Goal: Transaction & Acquisition: Purchase product/service

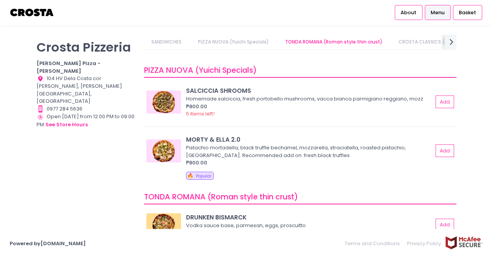
scroll to position [65, 0]
click at [441, 153] on button "Add" at bounding box center [445, 150] width 18 height 13
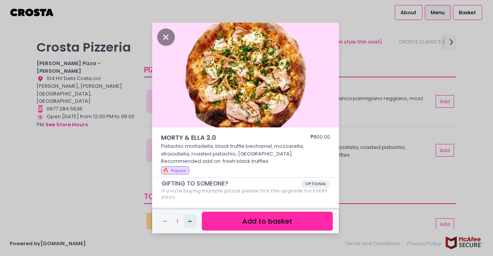
click at [191, 222] on icon "Add Created with Sketch." at bounding box center [190, 221] width 6 height 6
click at [273, 222] on button "Add to basket" at bounding box center [267, 221] width 131 height 19
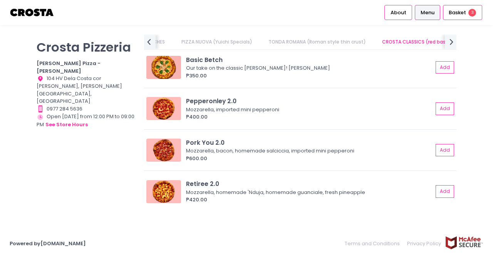
scroll to position [0, 126]
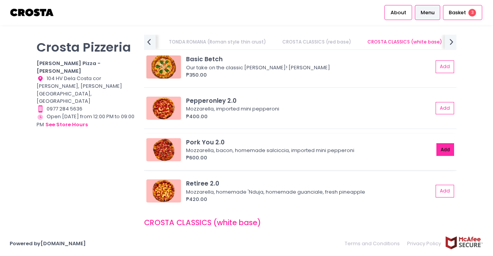
click at [440, 148] on button "Add" at bounding box center [445, 149] width 18 height 13
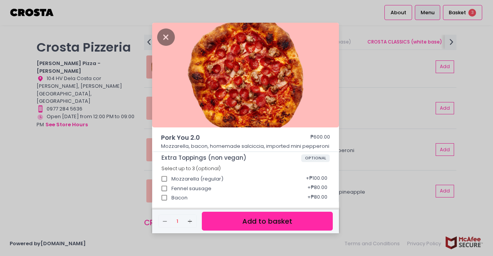
click at [267, 223] on button "Add to basket" at bounding box center [267, 221] width 131 height 19
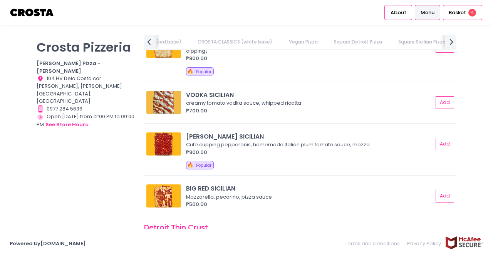
scroll to position [0, 0]
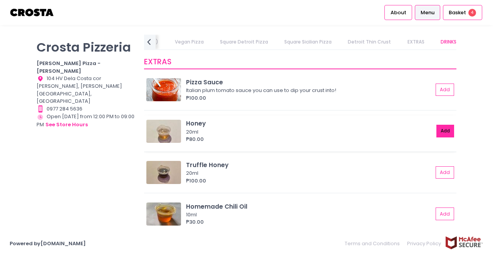
click at [440, 131] on button "Add" at bounding box center [445, 131] width 18 height 13
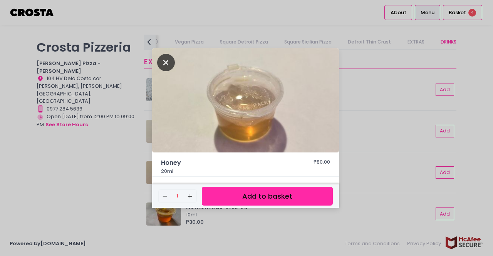
click at [163, 66] on icon "Close" at bounding box center [166, 62] width 18 height 17
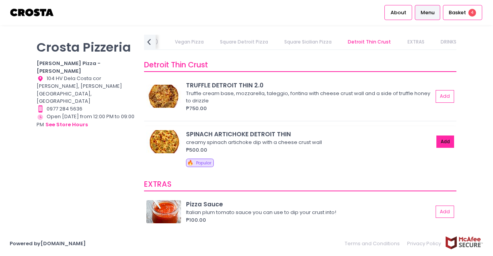
click at [438, 141] on button "Add" at bounding box center [445, 142] width 18 height 13
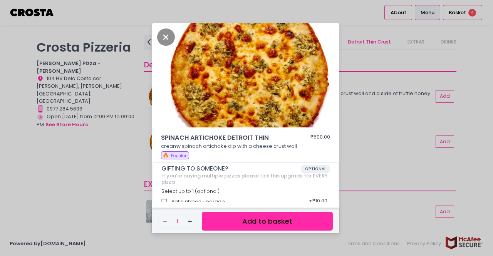
click at [275, 226] on button "Add to basket" at bounding box center [267, 221] width 131 height 19
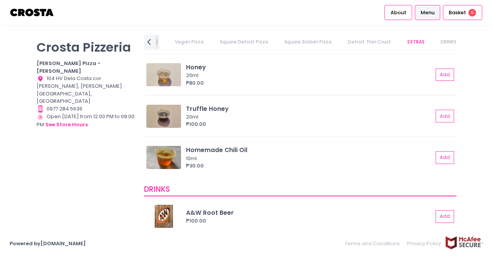
scroll to position [1718, 0]
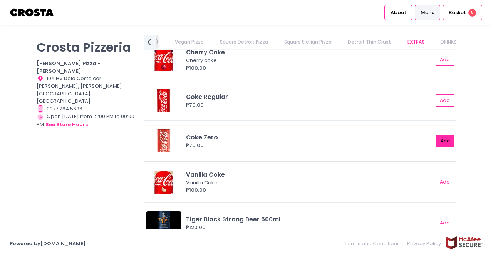
click at [436, 142] on button "Add" at bounding box center [445, 141] width 18 height 13
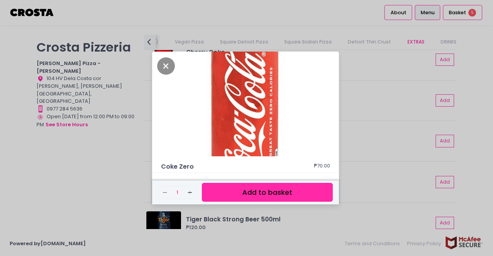
click at [283, 191] on button "Add to basket" at bounding box center [267, 192] width 131 height 19
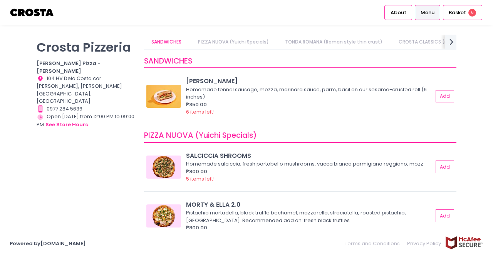
scroll to position [277, 0]
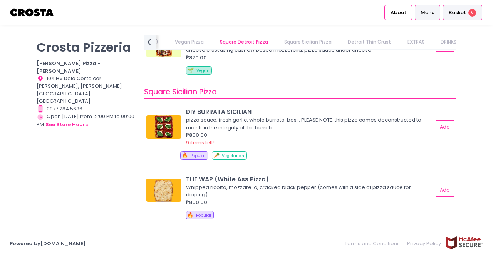
click at [463, 12] on span "Basket" at bounding box center [457, 13] width 17 height 8
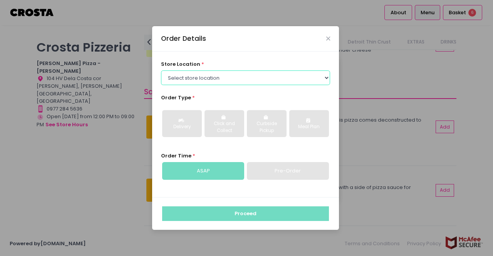
click at [241, 77] on select "Select store location Crosta Pizza - Salcedo Crosta Pizza - San Juan" at bounding box center [245, 77] width 169 height 15
select select "5fabb2e53664a8677beaeb89"
click at [161, 70] on select "Select store location Crosta Pizza - Salcedo Crosta Pizza - San Juan" at bounding box center [245, 77] width 169 height 15
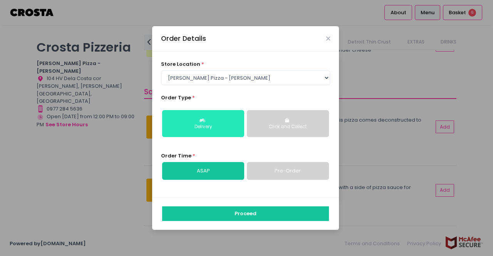
click at [223, 129] on div "Delivery" at bounding box center [203, 127] width 71 height 7
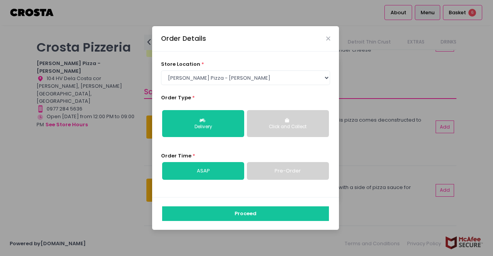
click at [230, 171] on link "ASAP" at bounding box center [203, 171] width 82 height 18
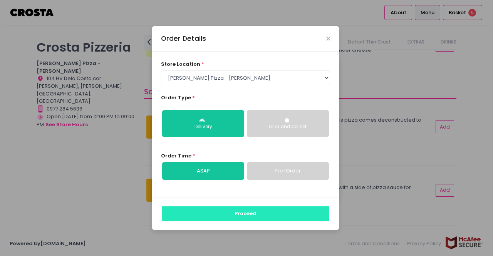
click at [250, 213] on button "Proceed" at bounding box center [245, 213] width 167 height 15
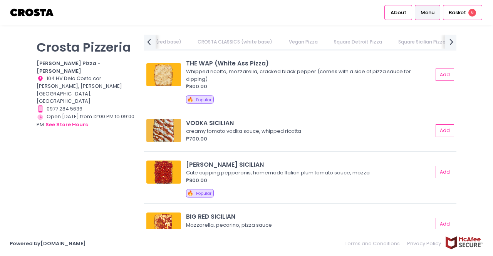
scroll to position [1254, 0]
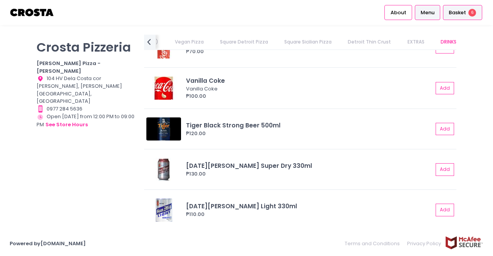
click at [458, 12] on span "Basket" at bounding box center [457, 13] width 17 height 8
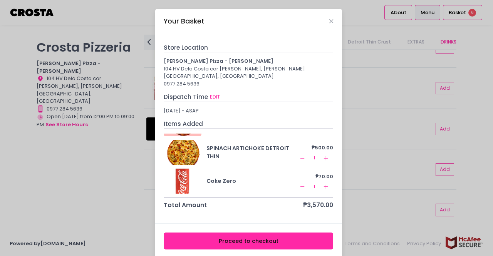
click at [244, 233] on button "Proceed to checkout" at bounding box center [248, 241] width 169 height 17
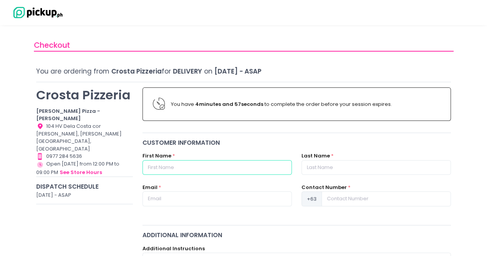
click at [236, 170] on input "text" at bounding box center [217, 167] width 149 height 15
type input "JASPER RICO"
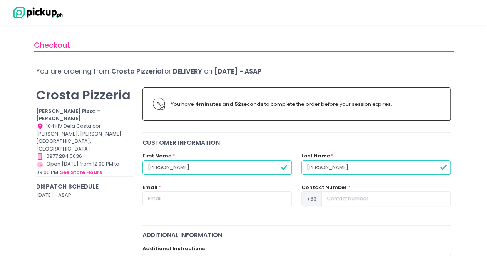
type input "LEONARDO"
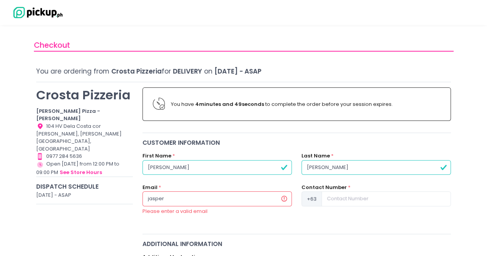
type input "jasper.rico.leonardo@gmail.com"
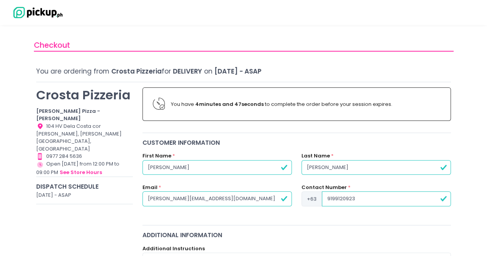
type input "9199120923"
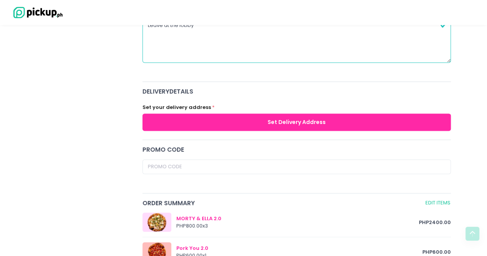
type textarea "Leave at the lobby"
click at [270, 124] on button "Set Delivery Address" at bounding box center [297, 122] width 309 height 17
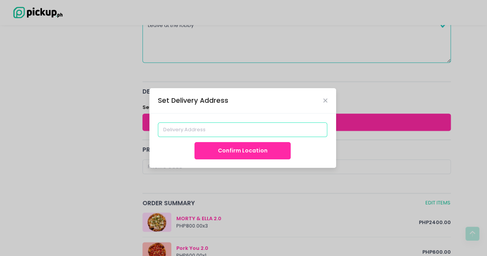
click at [268, 128] on input at bounding box center [242, 129] width 169 height 15
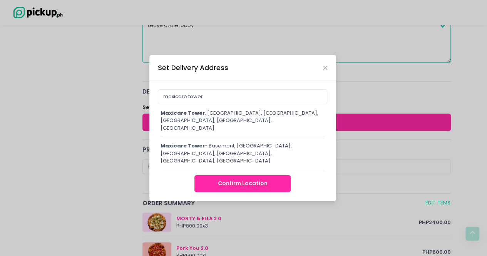
click at [225, 126] on div "maxicare tower , Salcedo, Legazpi Village, Makati City, Metro Manila, Philippin…" at bounding box center [243, 120] width 164 height 23
type input "Maxicare Tower, Salcedo, Legazpi Village, Makati City, Metro Manila, Philippines"
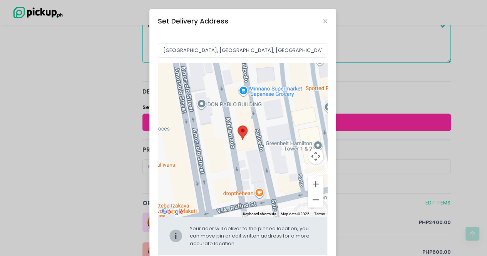
scroll to position [39, 0]
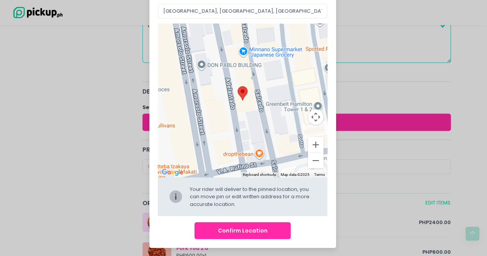
click at [226, 230] on button "Confirm Location" at bounding box center [242, 230] width 96 height 17
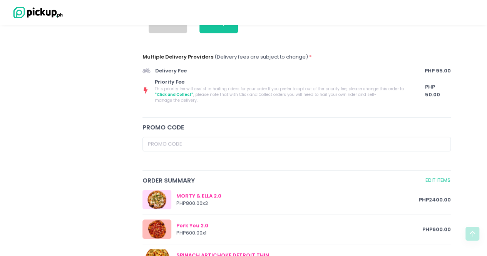
scroll to position [600, 0]
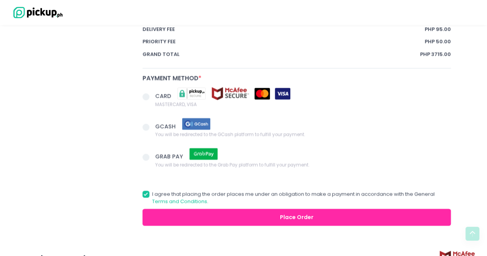
click at [146, 93] on span at bounding box center [146, 96] width 7 height 7
click at [152, 93] on input "CARD MASTERCARD, VISA" at bounding box center [154, 95] width 5 height 5
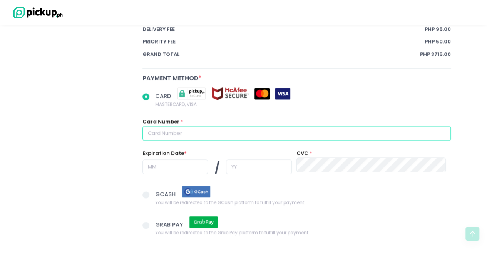
click at [182, 126] on input "text" at bounding box center [297, 133] width 309 height 15
radio input "true"
type input "4"
radio input "true"
type input "46"
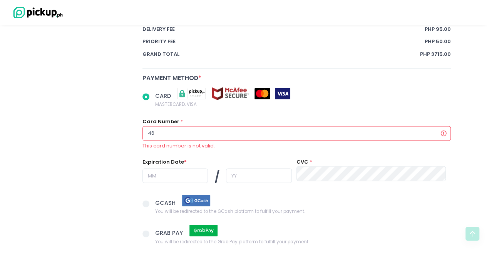
radio input "true"
type input "461"
radio input "true"
type input "4617"
radio input "true"
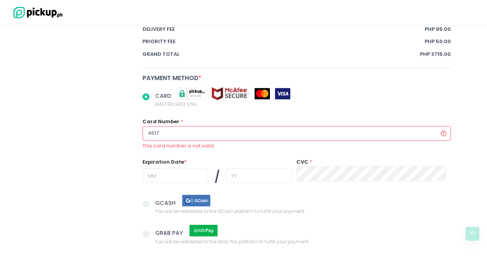
type input "46176"
radio input "true"
type input "461764"
radio input "true"
type input "4617640"
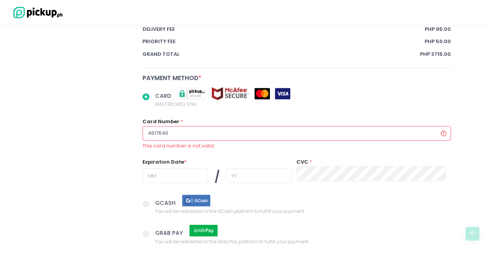
radio input "true"
type input "46176401"
radio input "true"
type input "461764010"
radio input "true"
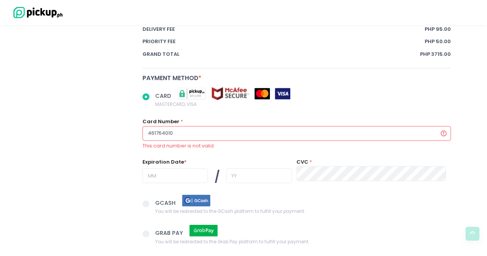
type input "4617640100"
radio input "true"
type input "46176401005"
radio input "true"
type input "461764010059"
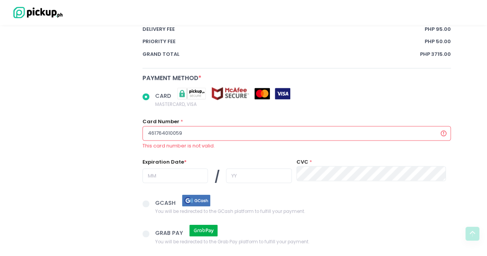
radio input "true"
type input "4617640100592"
radio input "true"
type input "46176401005920"
radio input "true"
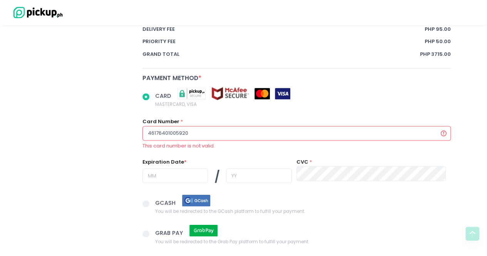
type input "461764010059201"
radio input "true"
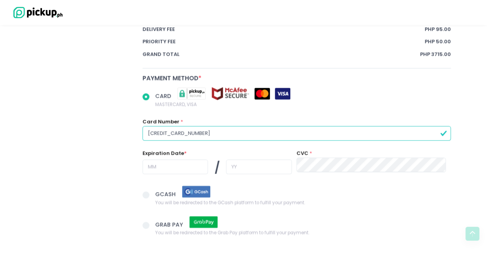
type input "4617640100592013"
radio input "true"
type input "0"
radio input "true"
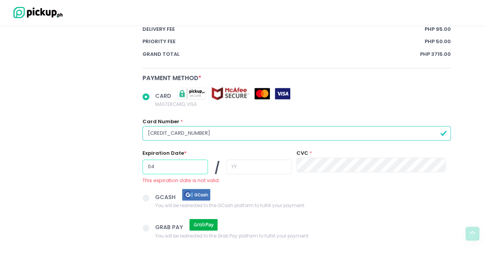
type input "04"
radio input "true"
type input "3"
radio input "true"
type input "30"
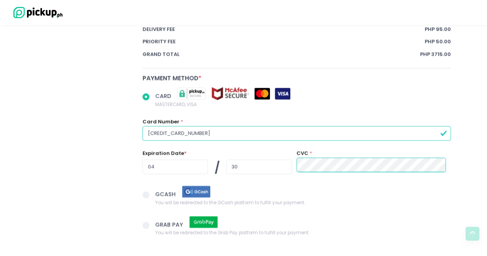
scroll to position [668, 0]
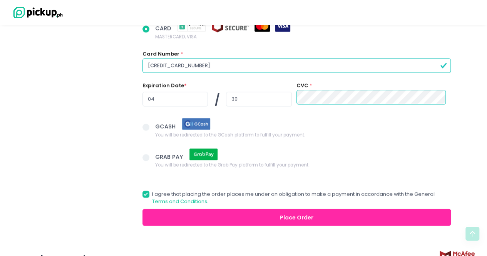
click at [293, 209] on button "Place Order" at bounding box center [297, 217] width 309 height 17
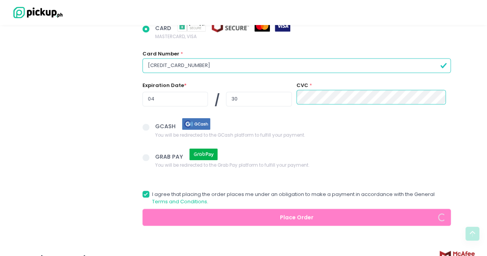
radio input "true"
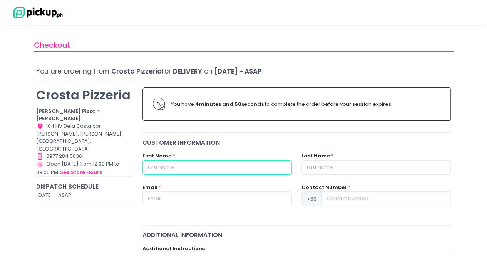
click at [252, 165] on input "text" at bounding box center [217, 167] width 149 height 15
type input "JASPER RICO"
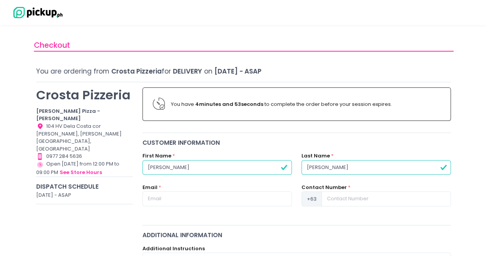
type input "LEONARDO"
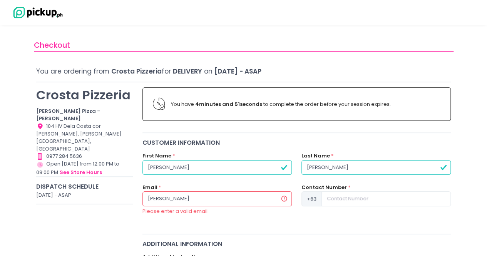
type input "jasper.rico.leonardo@gmail.com"
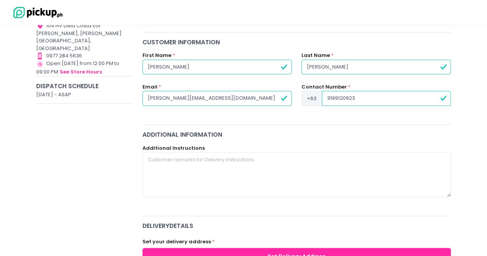
scroll to position [108, 0]
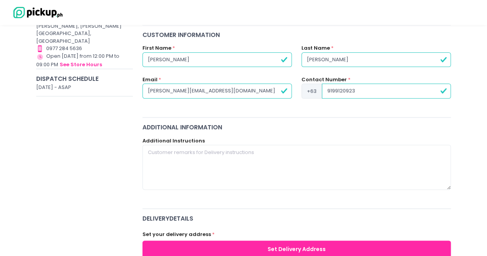
type input "9199120923"
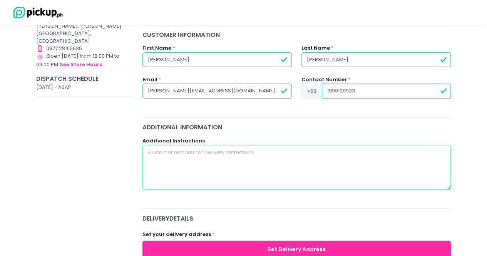
click at [216, 164] on textarea at bounding box center [297, 167] width 309 height 45
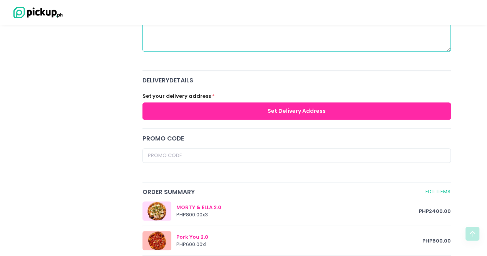
scroll to position [246, 0]
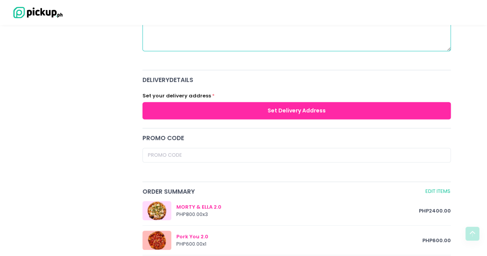
type textarea "leave at the lobby"
click at [292, 107] on button "Set Delivery Address" at bounding box center [297, 110] width 309 height 17
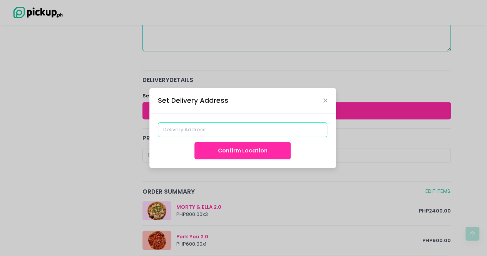
click at [238, 127] on input at bounding box center [242, 129] width 169 height 15
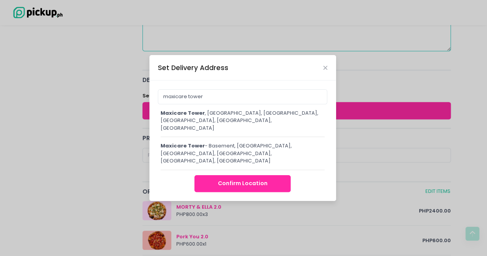
click at [234, 128] on div "maxicare tower , Salcedo, Legazpi Village, Makati City, Metro Manila, Philippin…" at bounding box center [243, 120] width 164 height 23
type input "Maxicare Tower, Salcedo, Legazpi Village, Makati City, Metro Manila, Philippines"
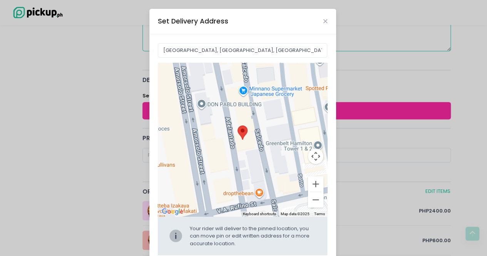
scroll to position [39, 0]
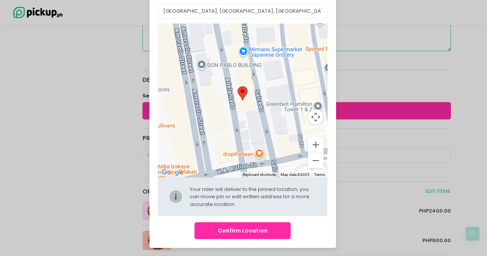
click at [225, 230] on button "Confirm Location" at bounding box center [242, 230] width 96 height 17
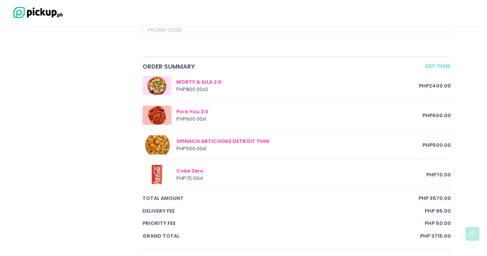
scroll to position [600, 0]
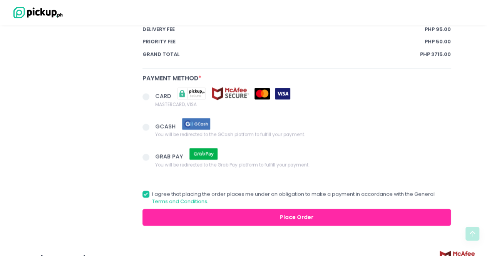
click at [145, 93] on span at bounding box center [146, 96] width 7 height 7
click at [152, 93] on input "CARD MASTERCARD, VISA" at bounding box center [154, 95] width 5 height 5
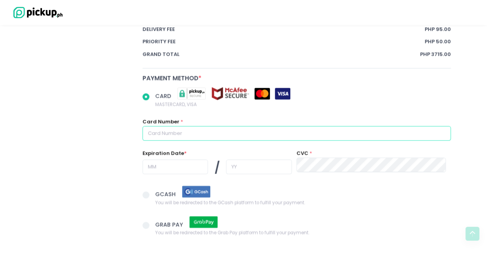
click at [230, 126] on input "text" at bounding box center [297, 133] width 309 height 15
radio input "true"
type input "4"
radio input "true"
type input "46"
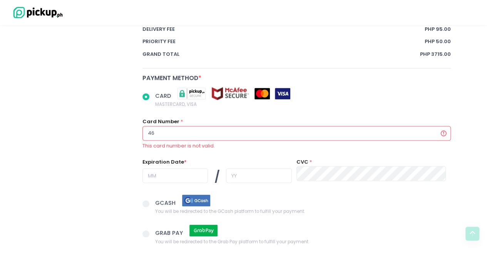
radio input "true"
type input "461"
radio input "true"
type input "4617"
radio input "true"
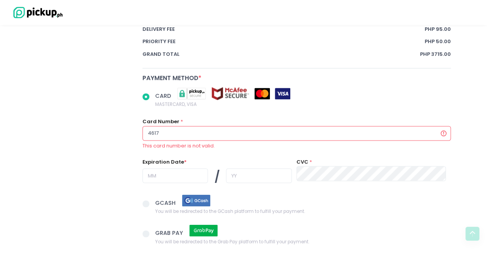
type input "46176"
radio input "true"
type input "461764"
radio input "true"
type input "4617640"
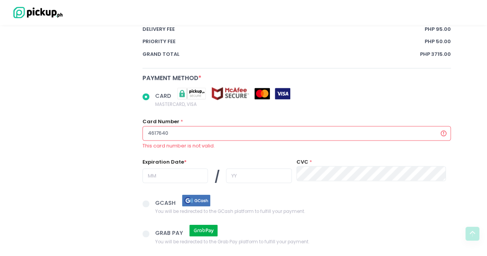
radio input "true"
type input "46176401"
radio input "true"
type input "461764010"
radio input "true"
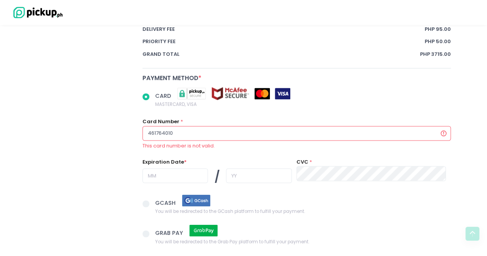
type input "4617640100"
radio input "true"
type input "46176401005"
radio input "true"
type input "461764010059"
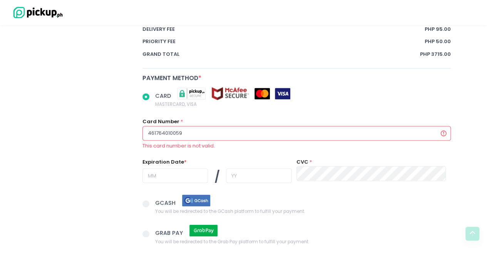
radio input "true"
type input "4617640100592"
radio input "true"
type input "46176401005920"
radio input "true"
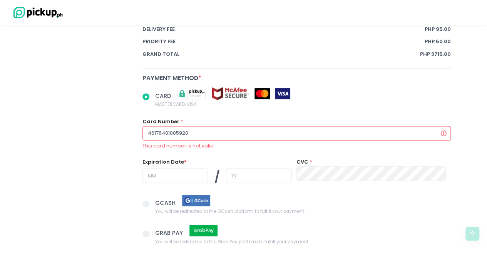
type input "461764010059201"
radio input "true"
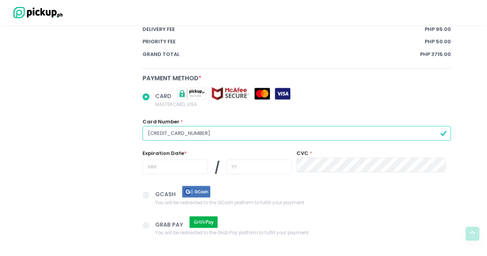
type input "4617640100592013"
radio input "true"
type input "0"
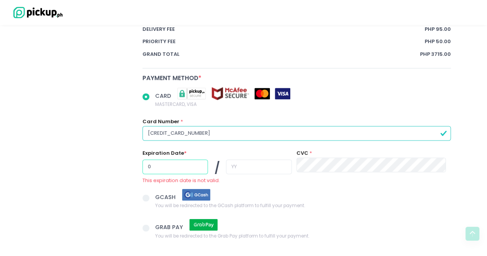
radio input "true"
type input "04"
radio input "true"
type input "30"
radio input "true"
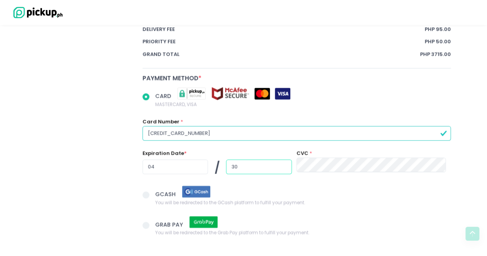
type input "30"
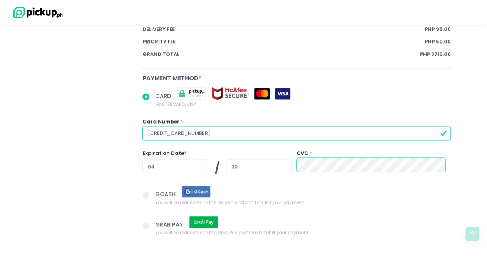
scroll to position [668, 0]
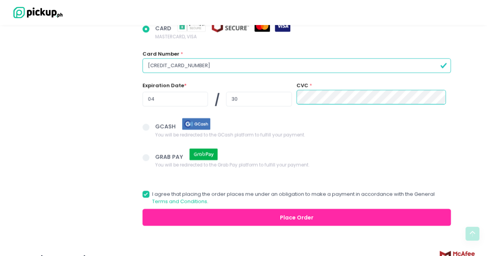
click at [301, 209] on button "Place Order" at bounding box center [297, 217] width 309 height 17
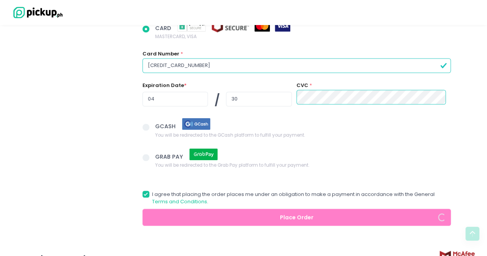
radio input "true"
